Goal: Find specific page/section: Find specific page/section

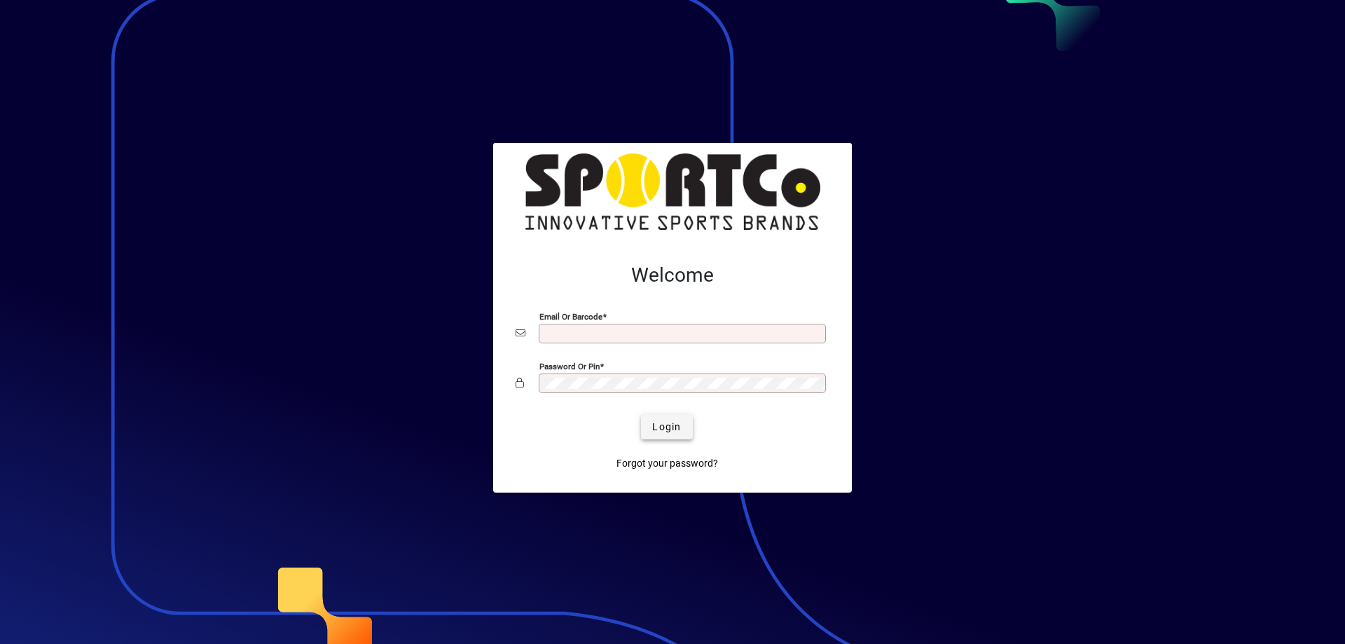
type input "**********"
click at [662, 418] on span "submit" at bounding box center [666, 427] width 51 height 34
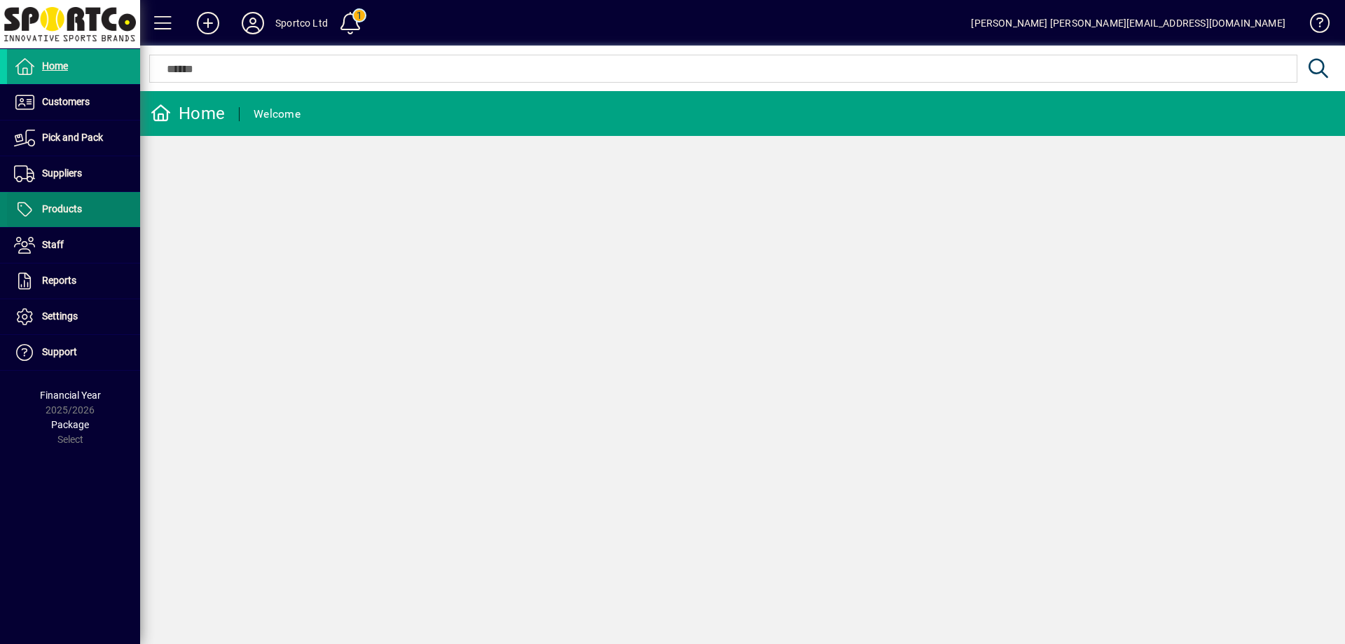
click at [55, 204] on span "Products" at bounding box center [62, 208] width 40 height 11
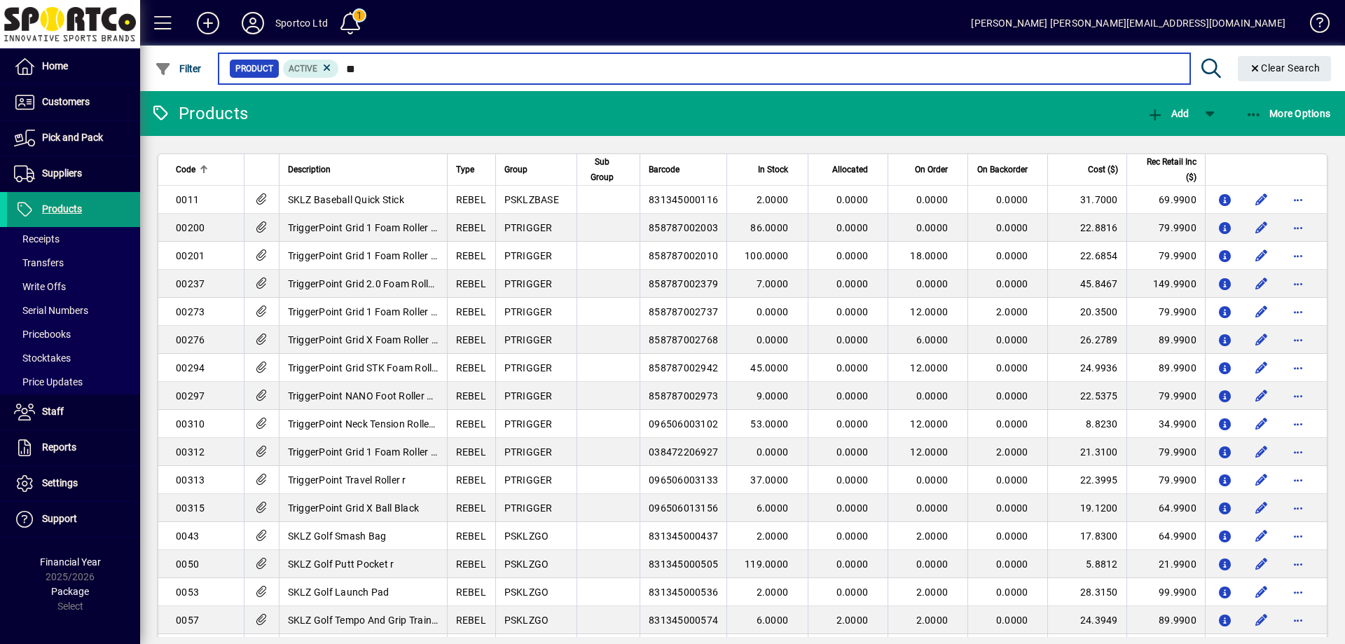
type input "***"
